Goal: Information Seeking & Learning: Understand process/instructions

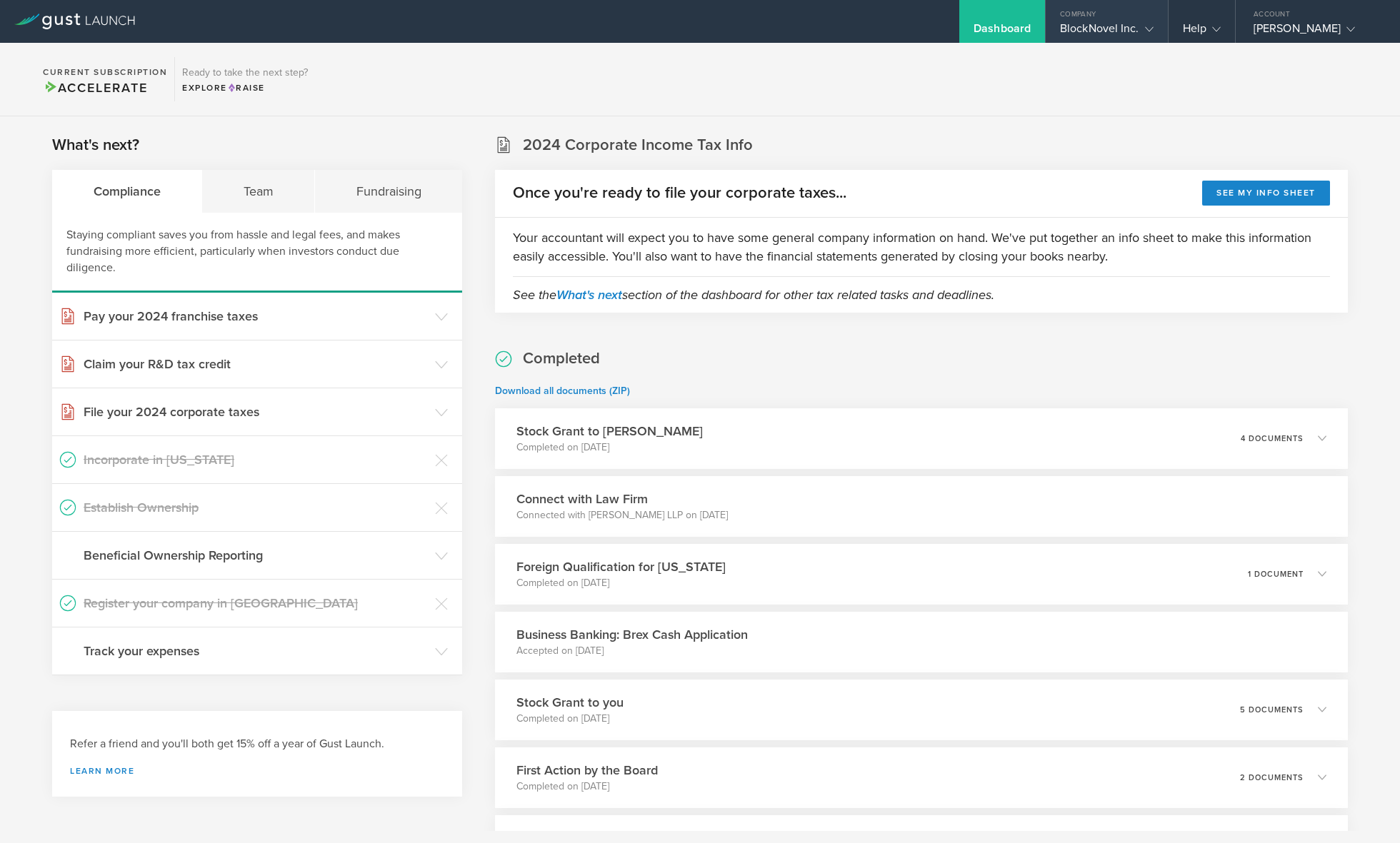
click at [1153, 27] on polyline at bounding box center [1148, 29] width 8 height 4
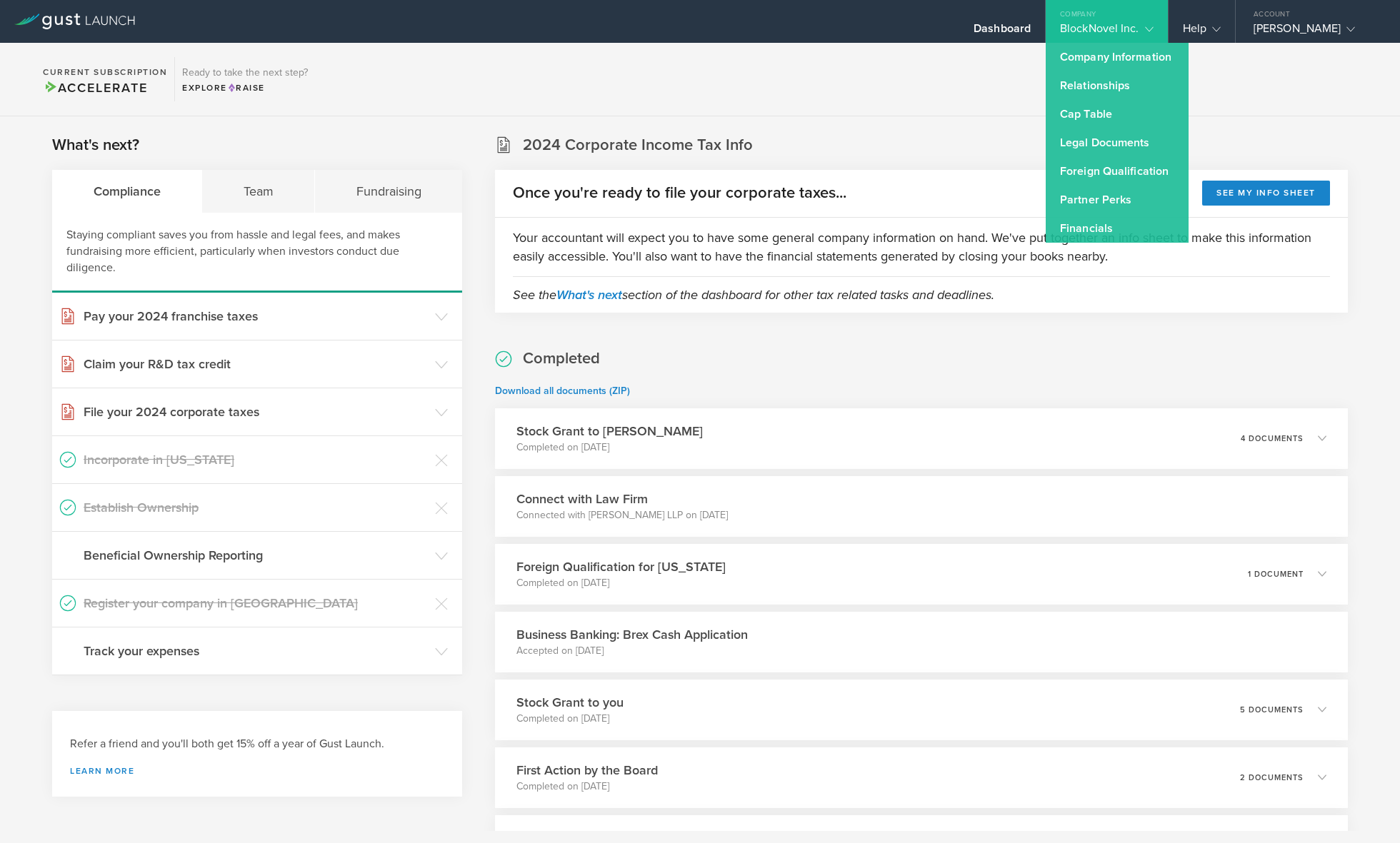
click at [895, 118] on div "What's next? Compliance Team Fundraising Staying compliant saves you from hassl…" at bounding box center [700, 574] width 1400 height 917
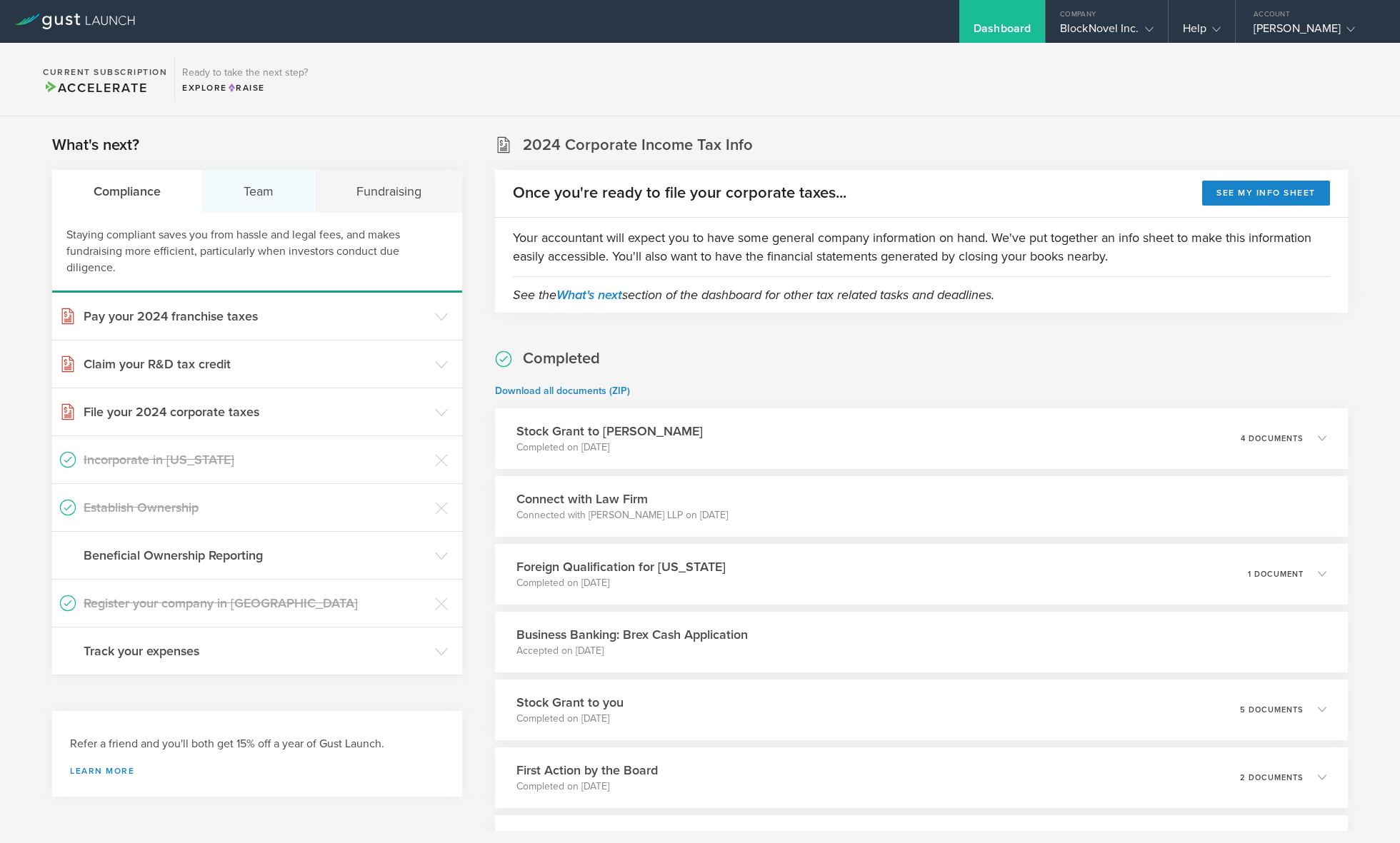
click at [263, 192] on div "Team" at bounding box center [259, 191] width 113 height 43
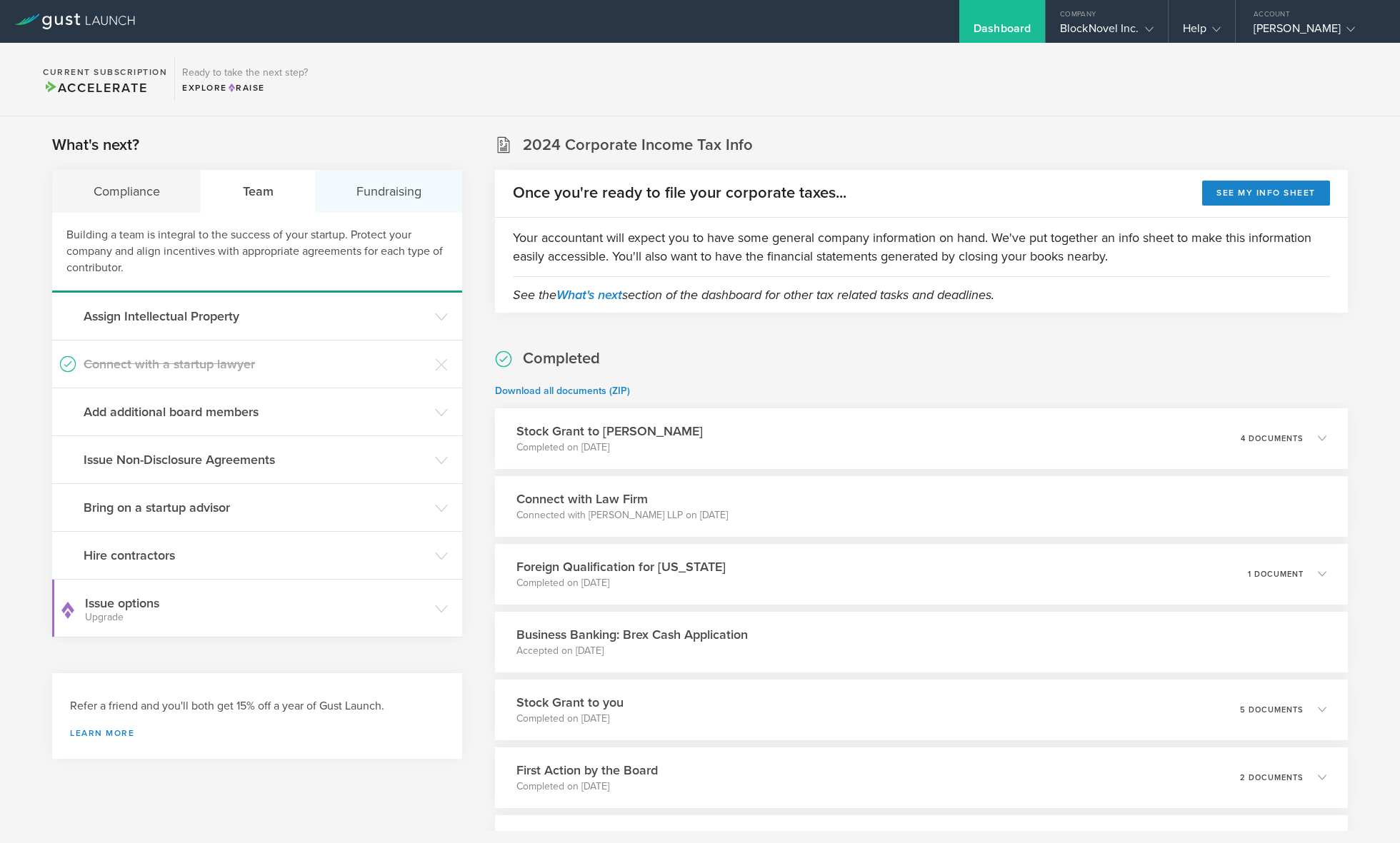
click at [398, 201] on div "Fundraising" at bounding box center [389, 191] width 147 height 43
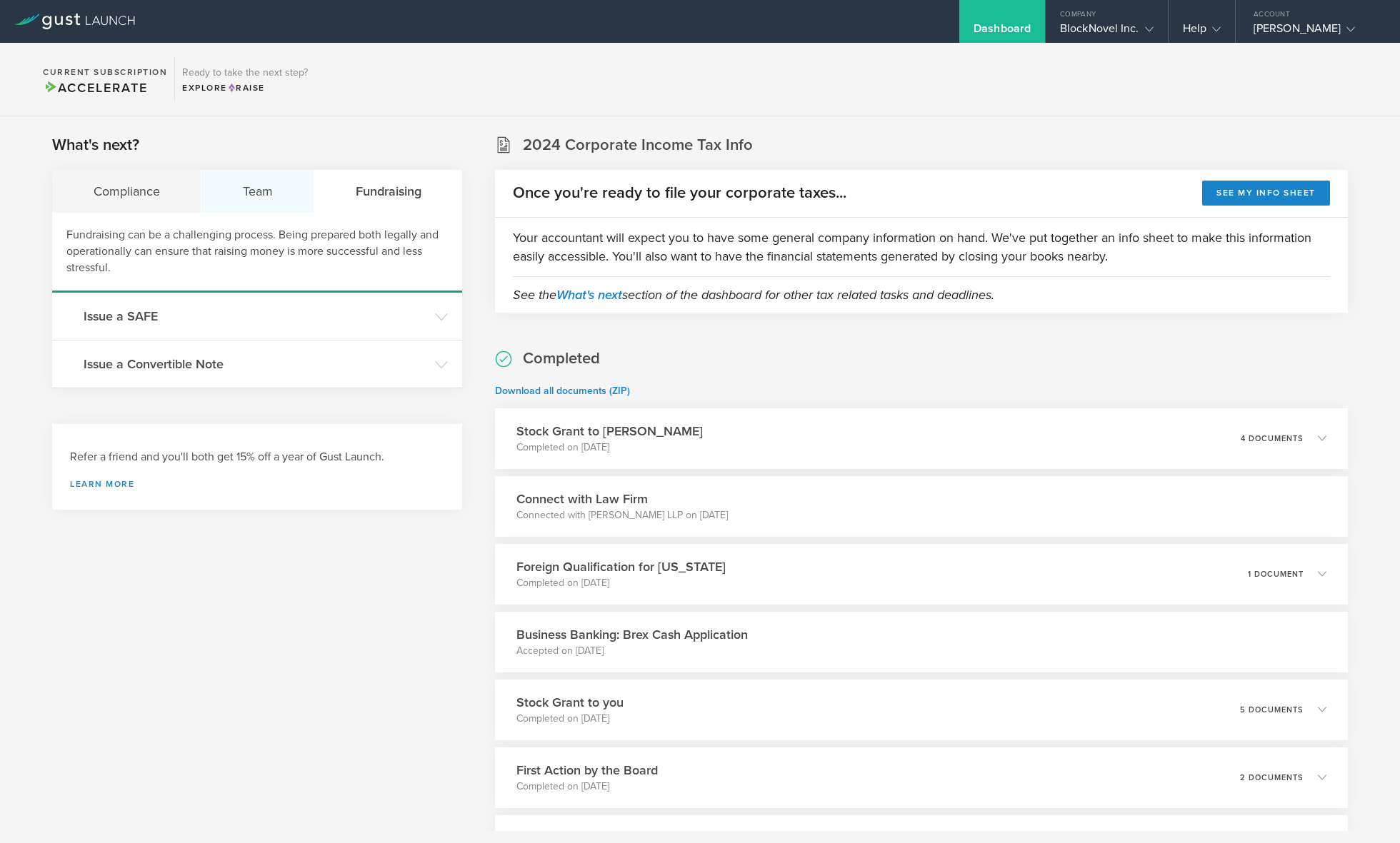
click at [249, 196] on div "Team" at bounding box center [258, 191] width 113 height 43
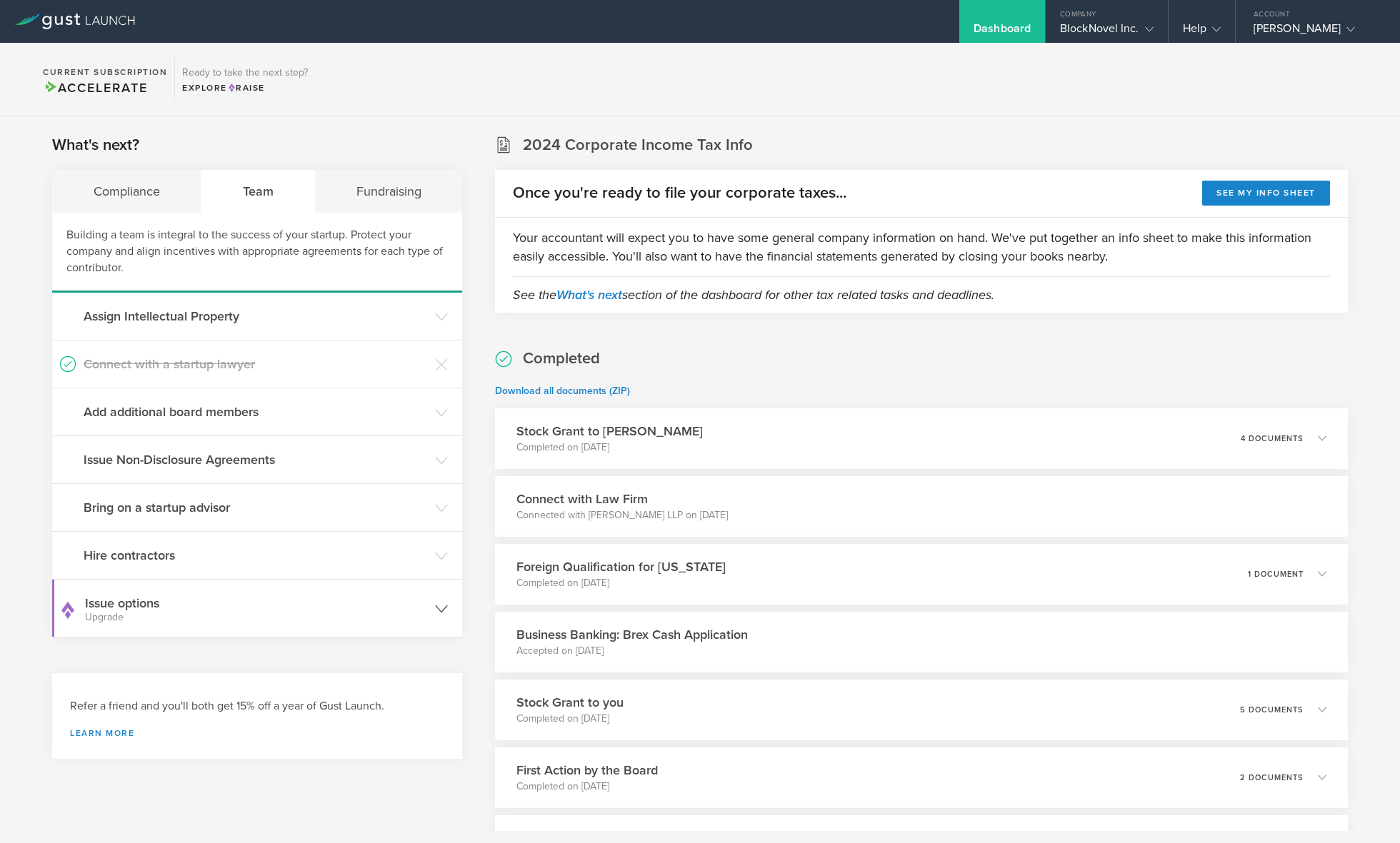
click at [198, 602] on h3 "Issue options Upgrade" at bounding box center [256, 608] width 343 height 28
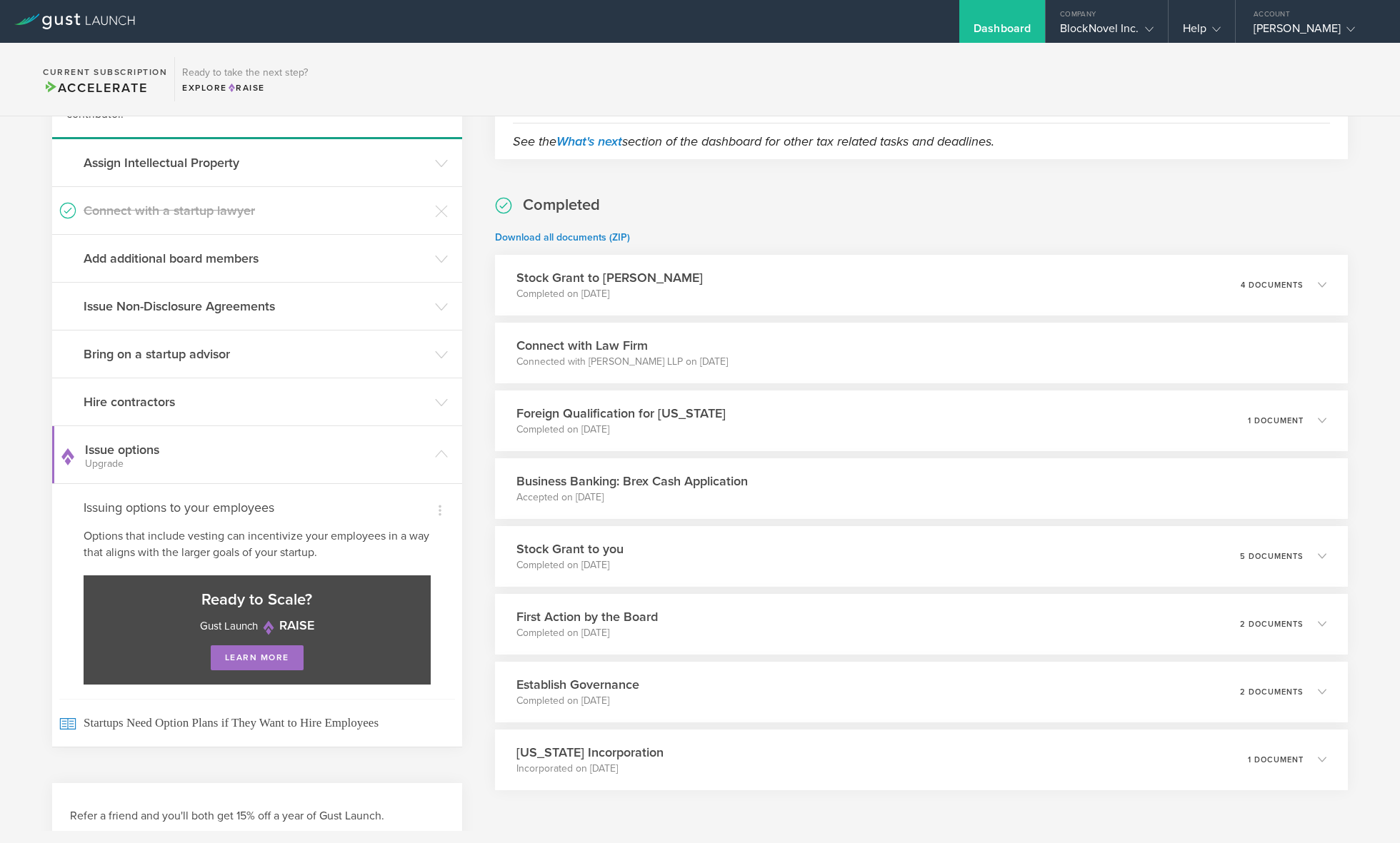
scroll to position [223, 0]
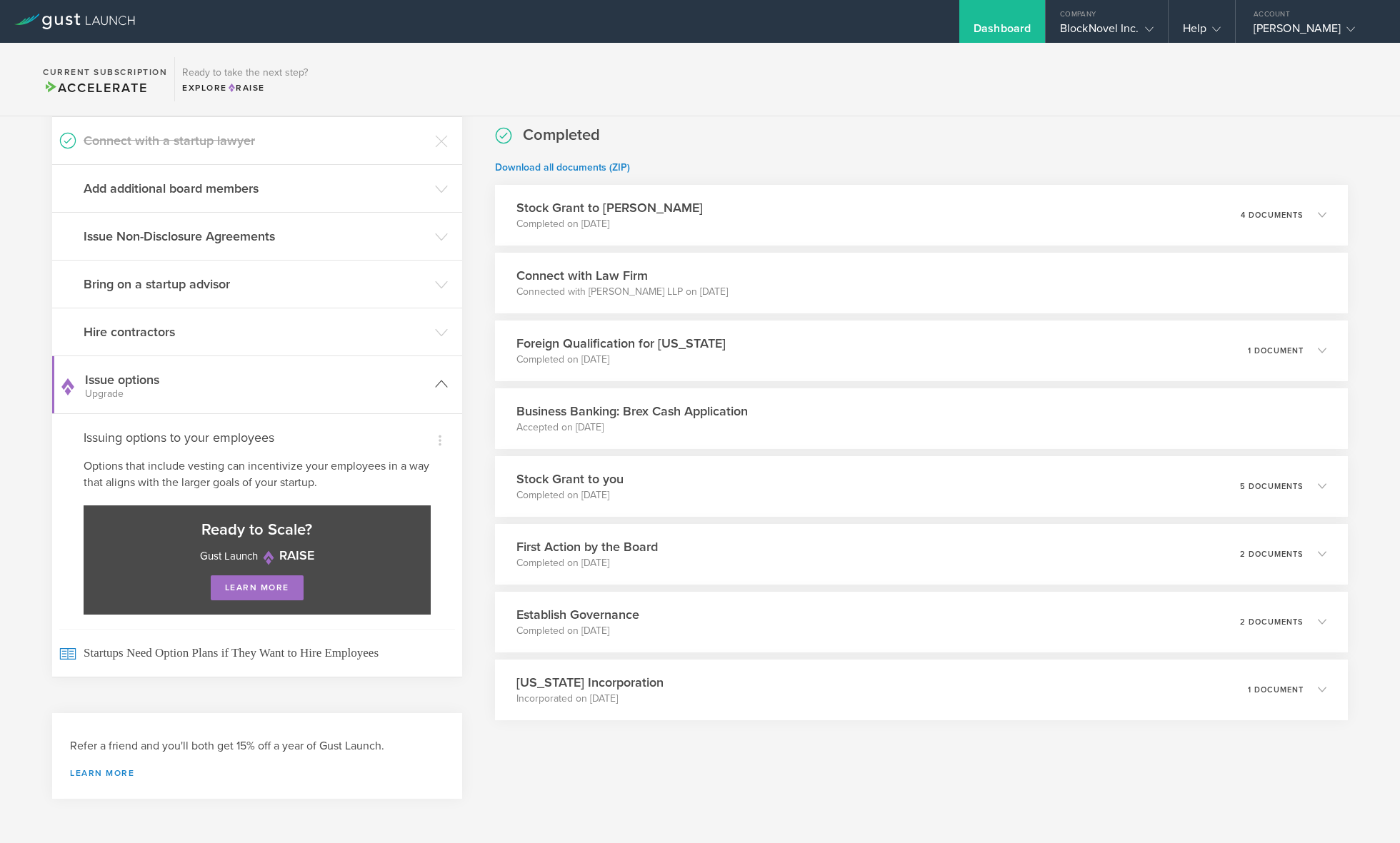
click at [202, 395] on small "Upgrade" at bounding box center [256, 394] width 343 height 10
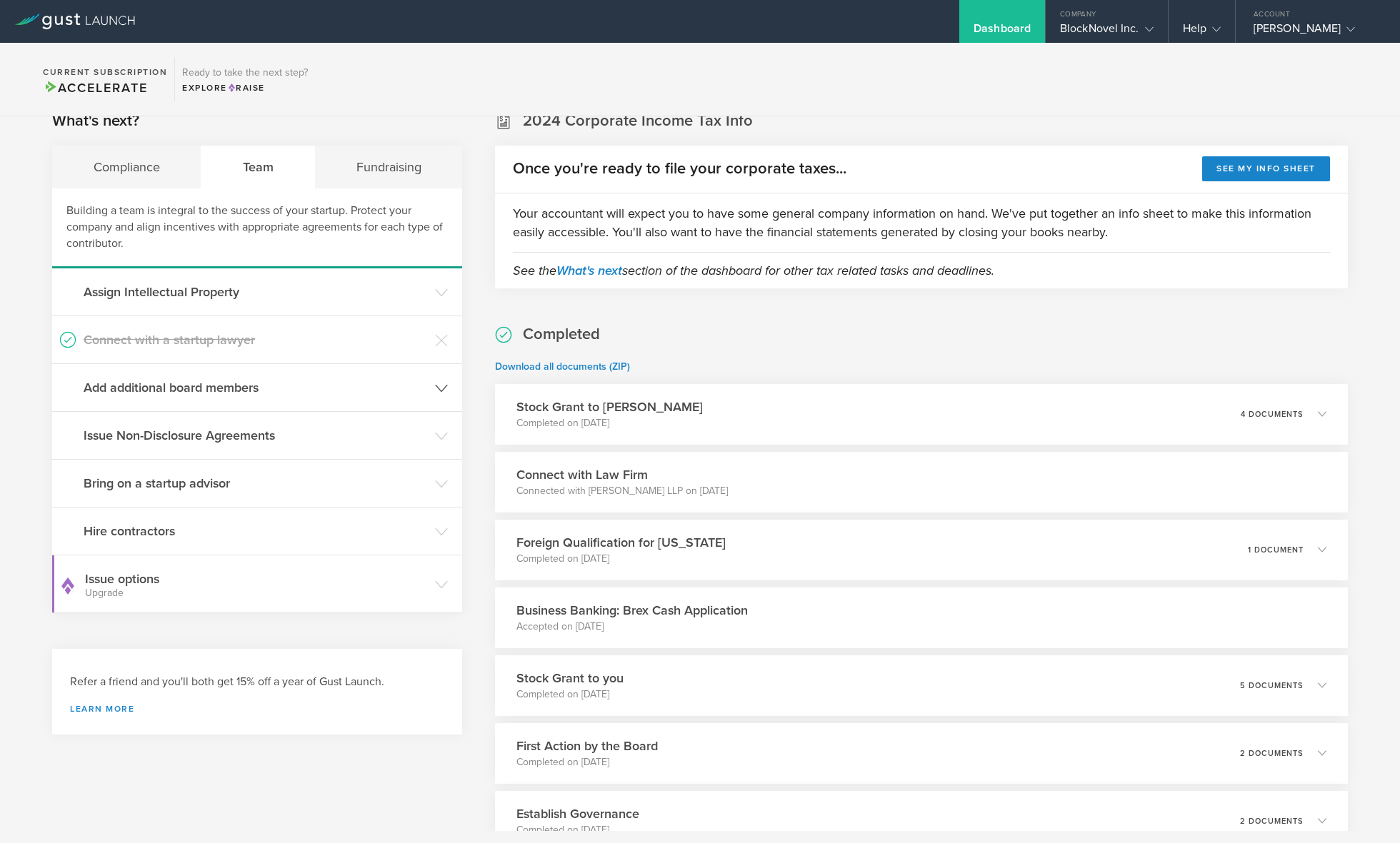
scroll to position [0, 0]
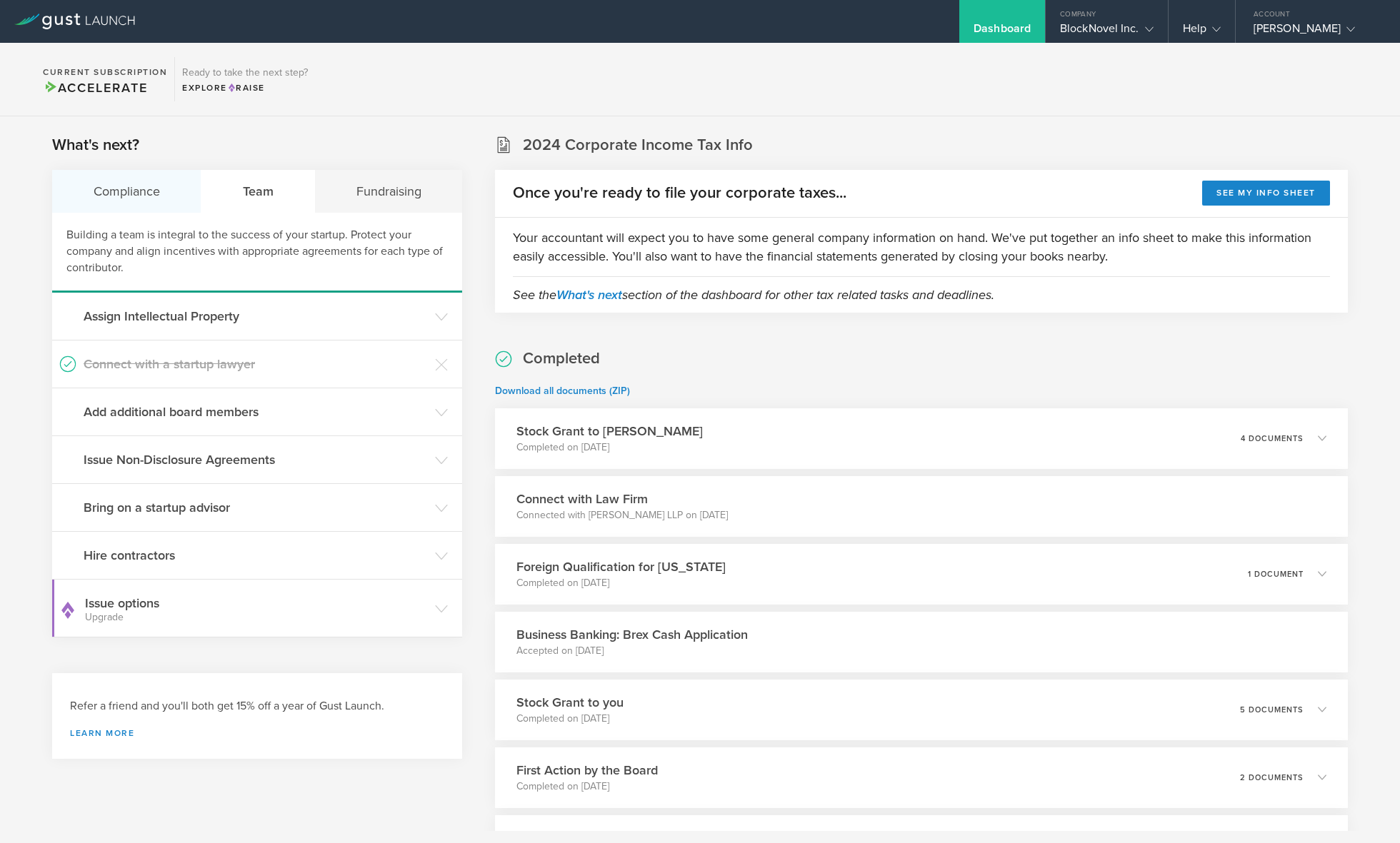
click at [134, 193] on div "Compliance" at bounding box center [127, 191] width 150 height 43
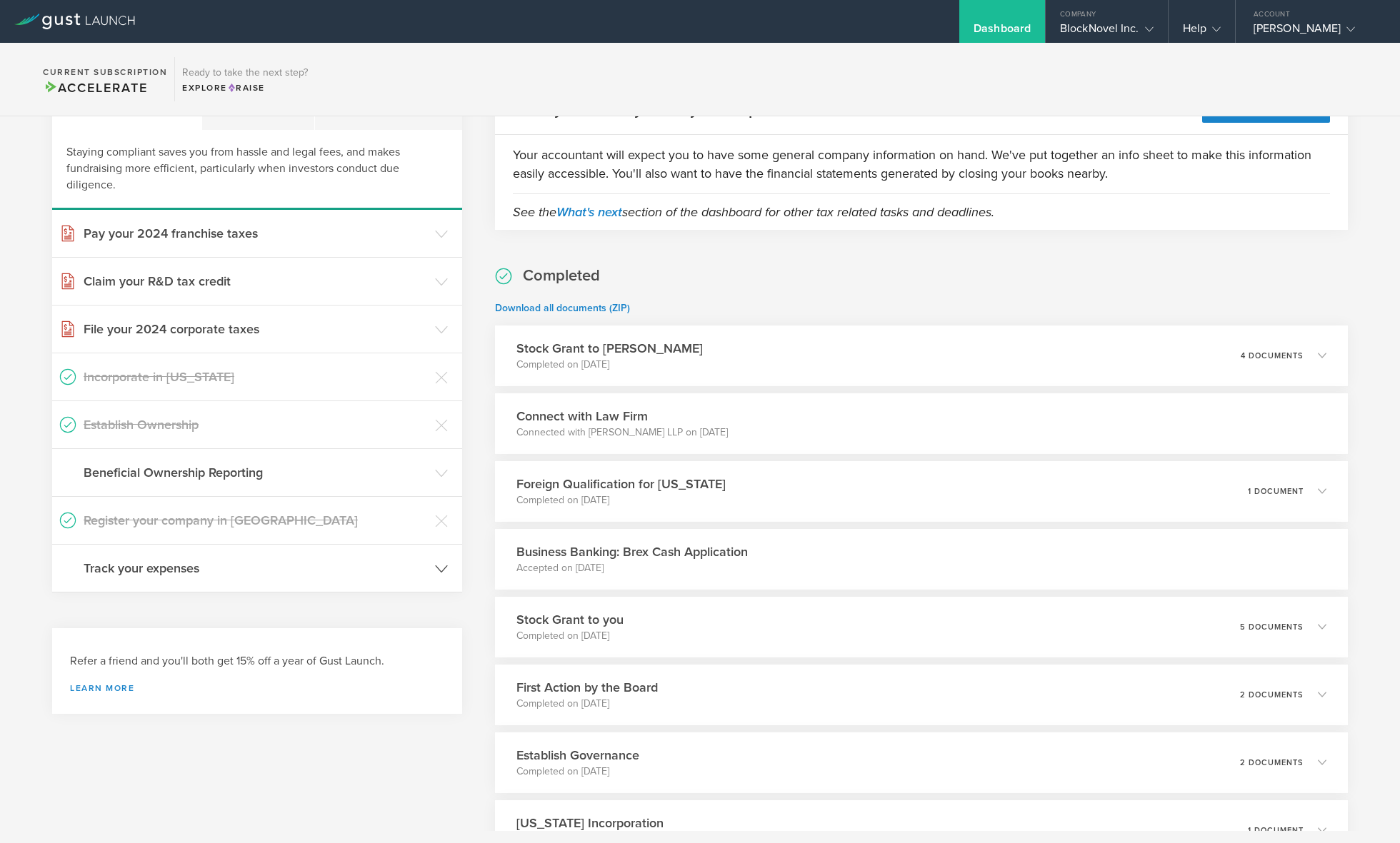
scroll to position [101, 0]
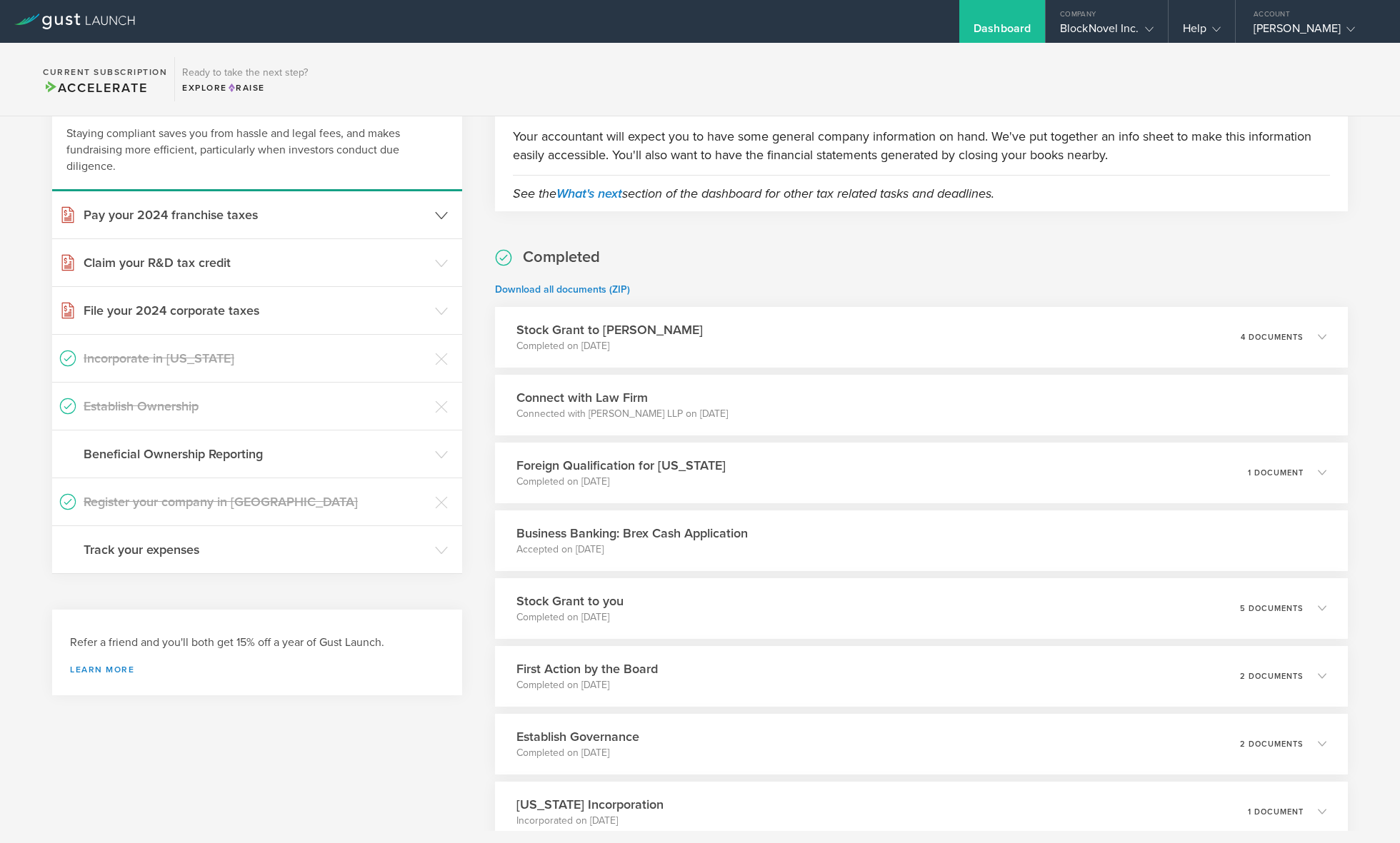
click at [372, 204] on header "Pay your 2024 franchise taxes" at bounding box center [257, 214] width 410 height 47
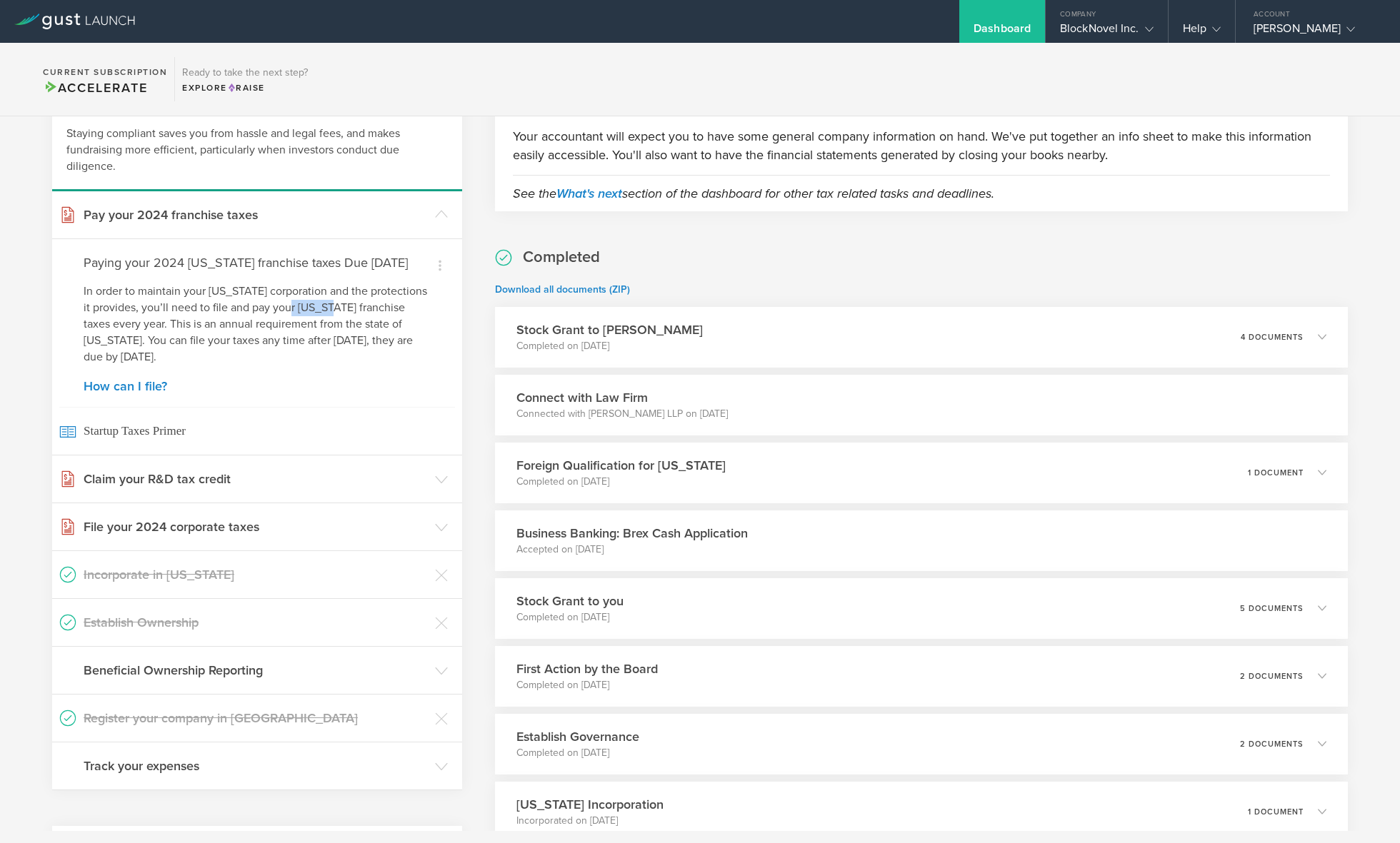
drag, startPoint x: 290, startPoint y: 324, endPoint x: 336, endPoint y: 326, distance: 46.0
click at [336, 326] on p "In order to maintain your [US_STATE] corporation and the protections it provide…" at bounding box center [257, 324] width 347 height 82
copy p "[US_STATE]"
click at [467, 303] on div "What's next? Compliance Team Fundraising Staying compliant saves you from hassl…" at bounding box center [700, 479] width 1400 height 929
